Goal: Share content: Share content

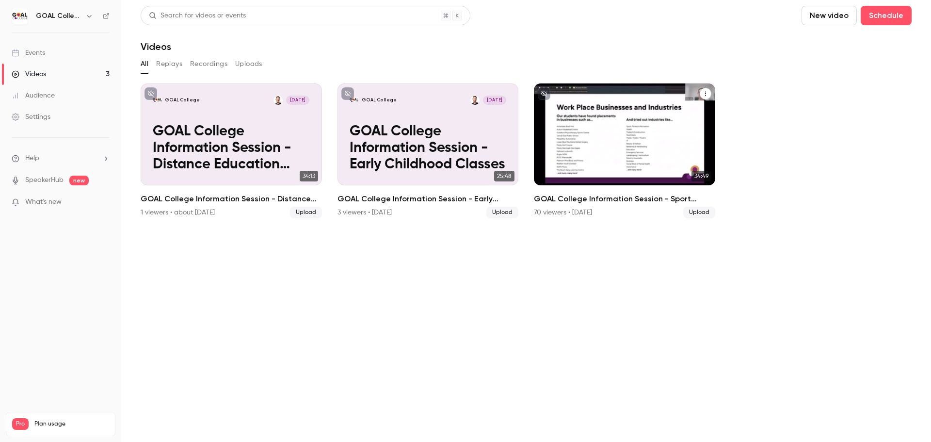
click at [660, 114] on div "GOAL College [DATE] GOAL College Information Session - Sport Classes" at bounding box center [624, 134] width 181 height 102
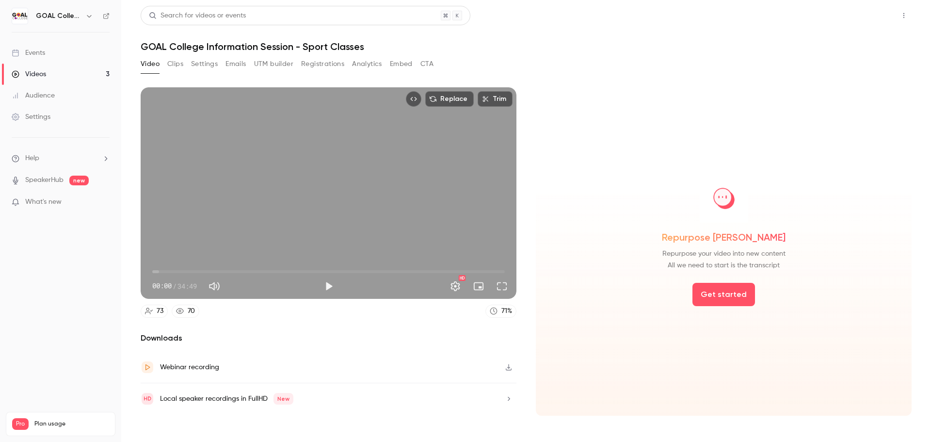
click at [866, 18] on button "Share" at bounding box center [869, 15] width 38 height 19
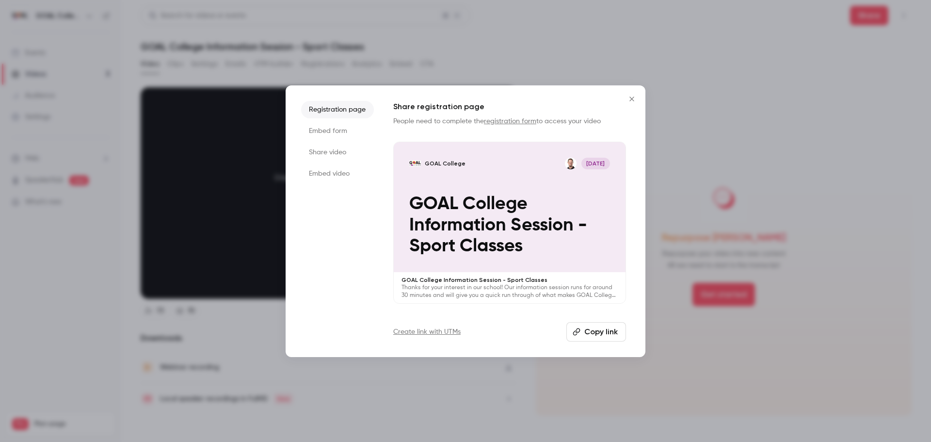
click at [607, 332] on button "Copy link" at bounding box center [596, 331] width 60 height 19
click at [631, 99] on icon "Close" at bounding box center [632, 99] width 4 height 4
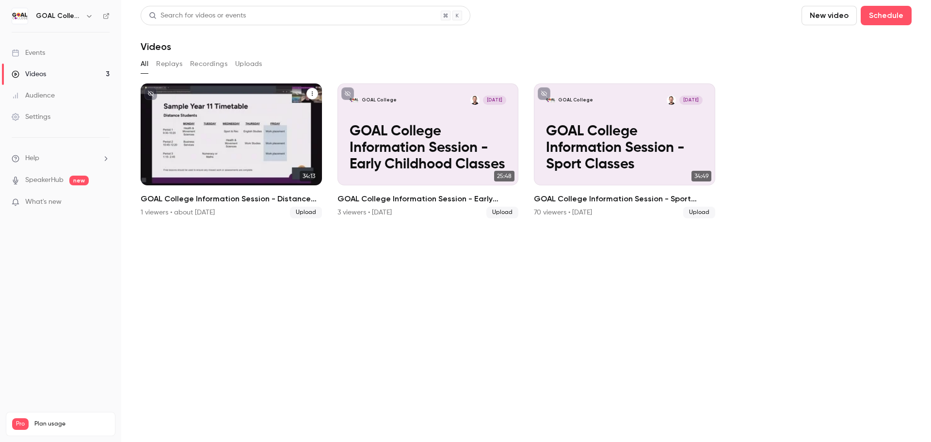
click at [270, 112] on div "GOAL College [DATE] GOAL College Information Session - Distance Education Class…" at bounding box center [231, 134] width 181 height 102
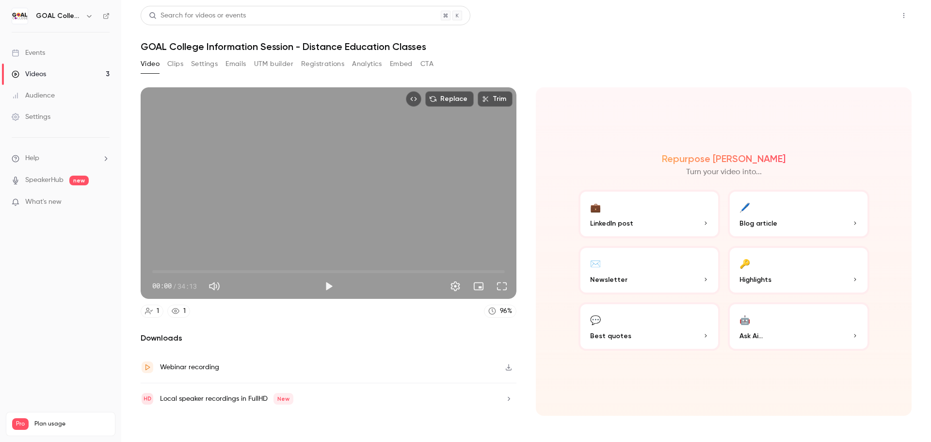
click at [868, 15] on button "Share" at bounding box center [869, 15] width 38 height 19
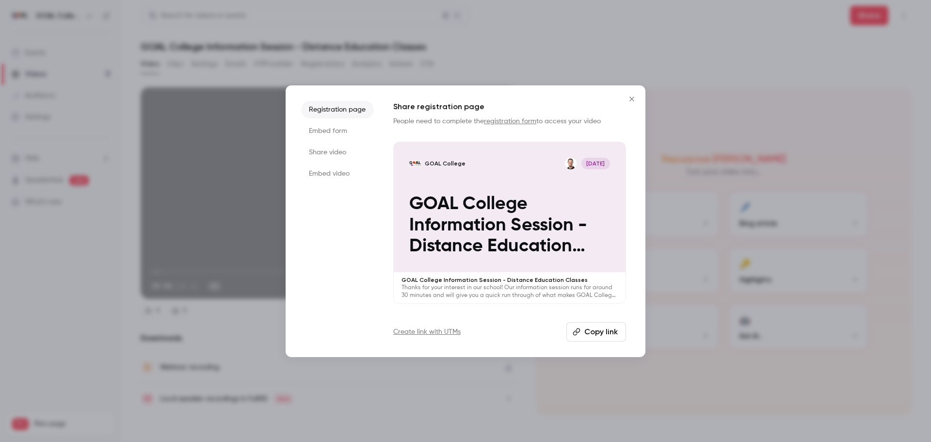
click at [594, 332] on button "Copy link" at bounding box center [596, 331] width 60 height 19
click at [632, 97] on icon "Close" at bounding box center [632, 99] width 12 height 8
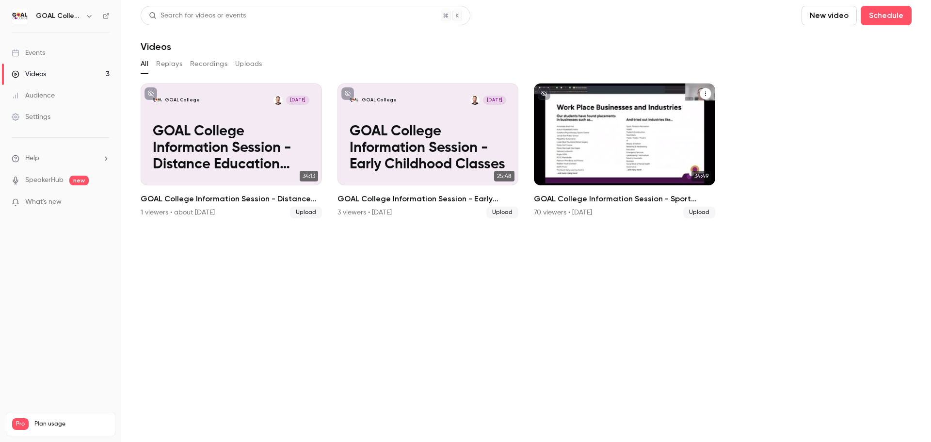
click at [650, 128] on p "GOAL College Information Session - Sport Classes" at bounding box center [624, 148] width 157 height 49
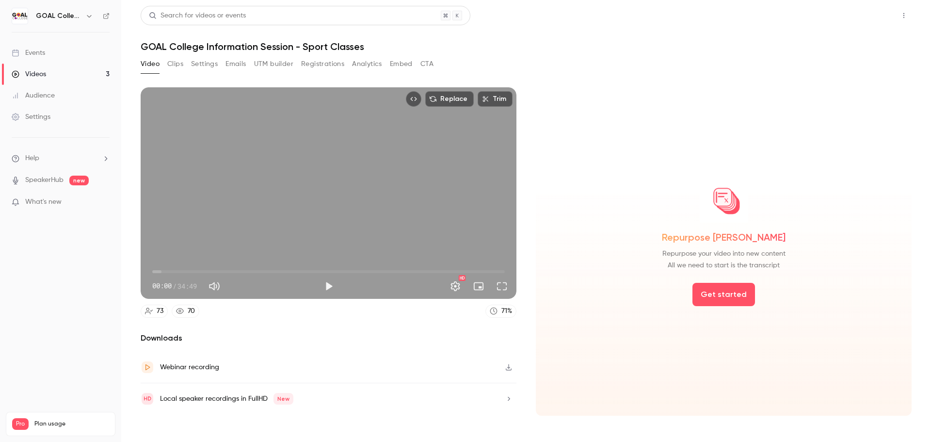
click at [872, 12] on button "Share" at bounding box center [869, 15] width 38 height 19
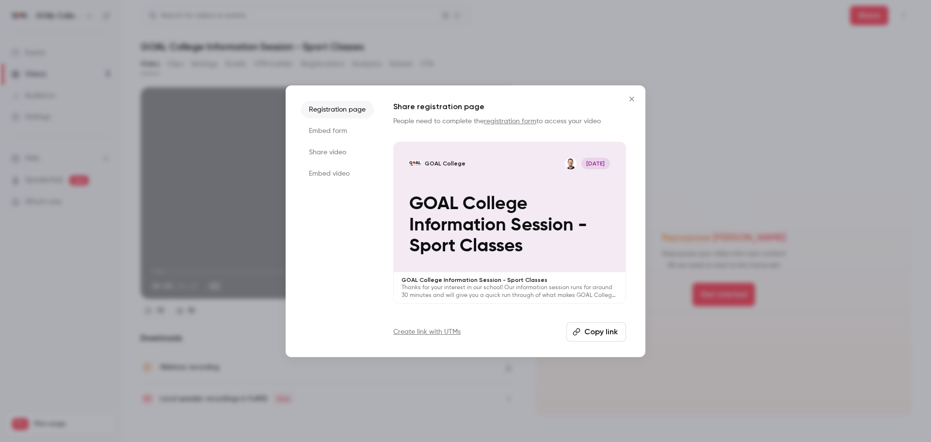
click at [586, 327] on button "Copy link" at bounding box center [596, 331] width 60 height 19
